Goal: Task Accomplishment & Management: Complete application form

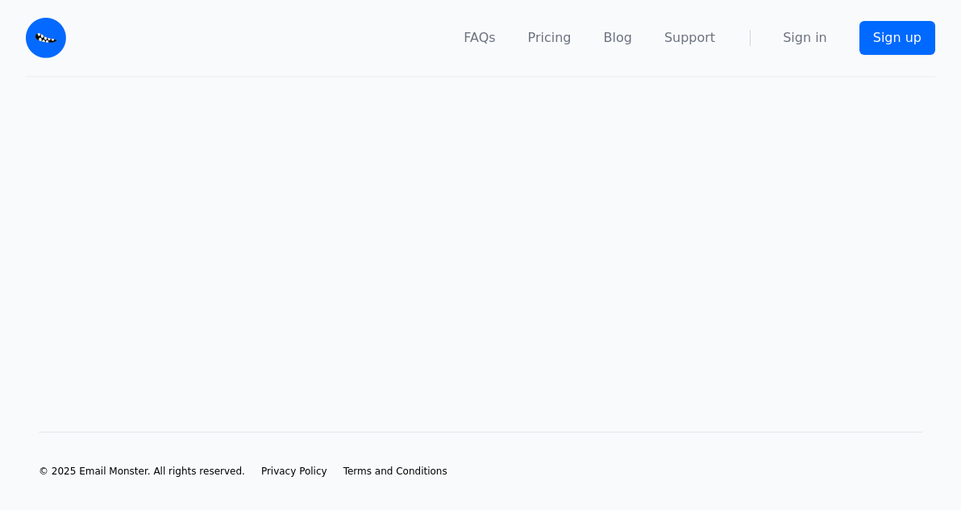
click at [425, 275] on main at bounding box center [480, 228] width 961 height 302
click at [441, 269] on main at bounding box center [480, 228] width 961 height 302
click at [441, 271] on main at bounding box center [480, 228] width 961 height 302
click at [437, 251] on main at bounding box center [480, 228] width 961 height 302
click at [438, 248] on main at bounding box center [480, 228] width 961 height 302
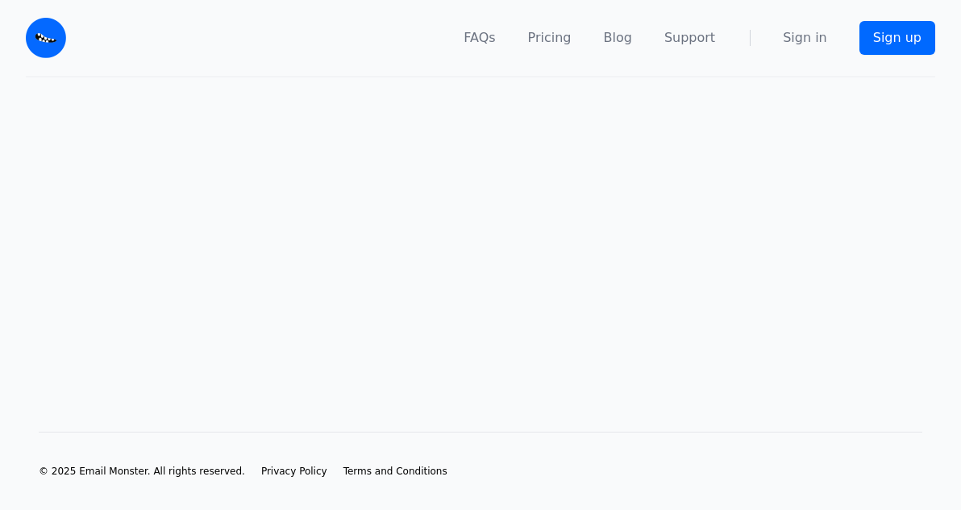
click at [440, 248] on main at bounding box center [480, 228] width 961 height 302
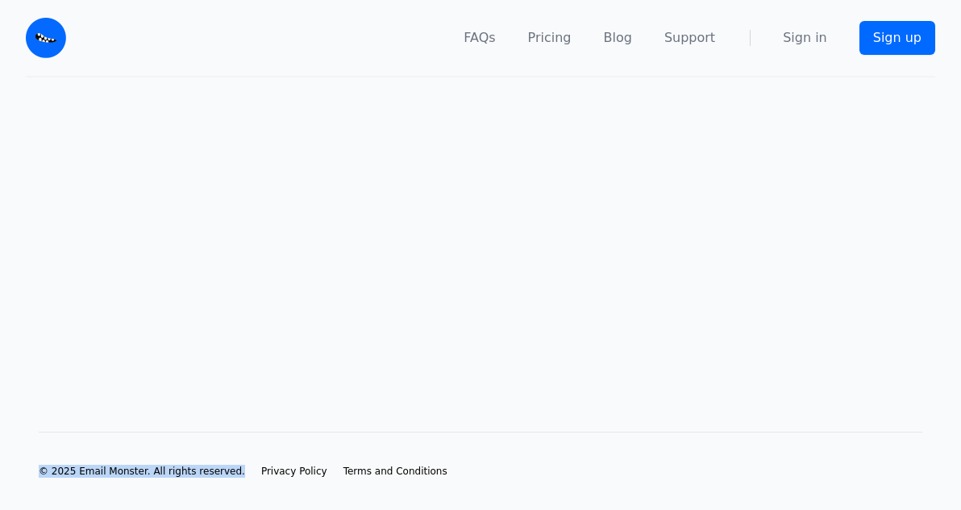
click at [440, 248] on main at bounding box center [480, 228] width 961 height 302
click at [347, 196] on main at bounding box center [480, 228] width 961 height 302
